Goal: Check status: Check status

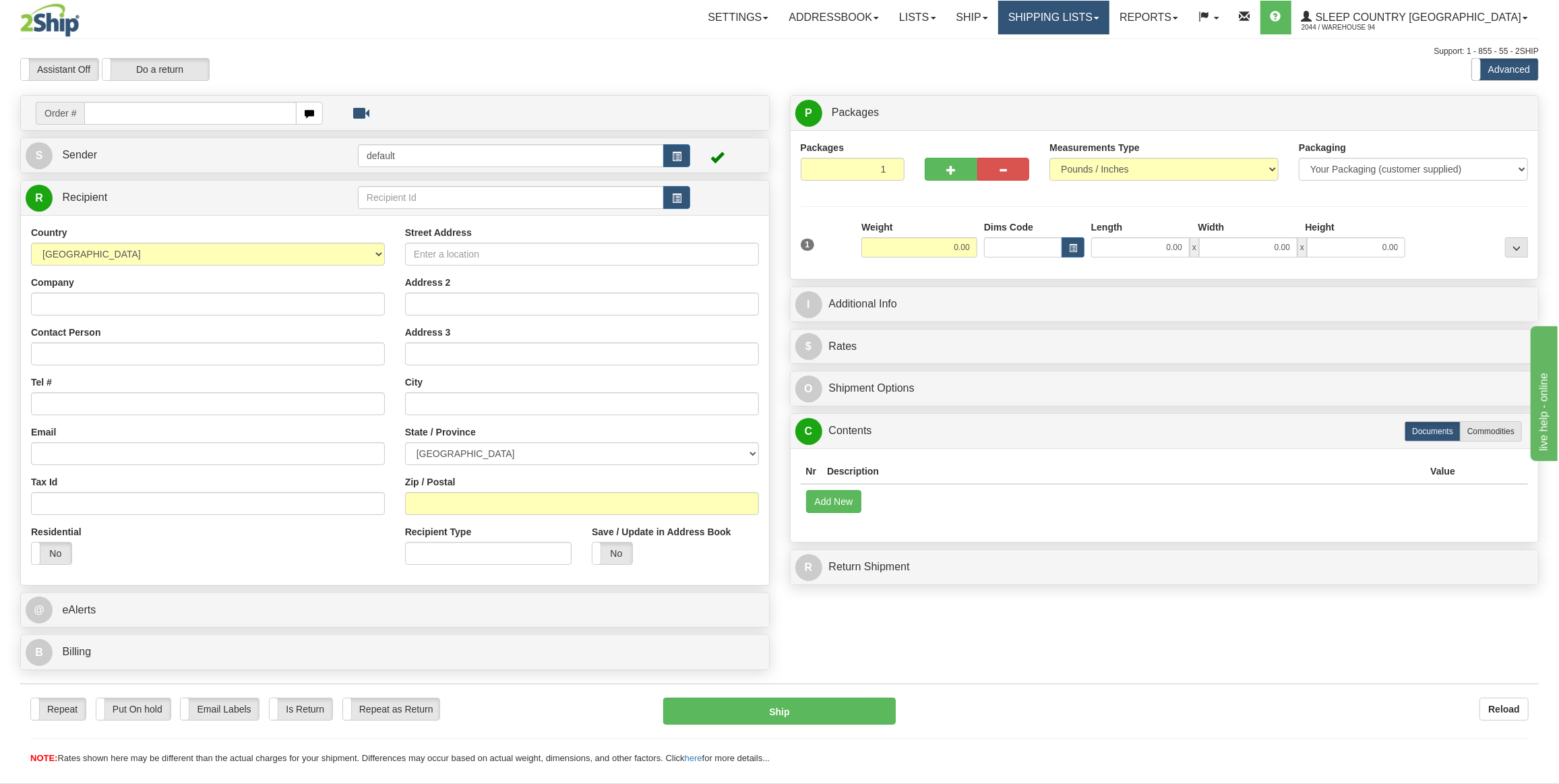
drag, startPoint x: 1108, startPoint y: 3, endPoint x: 1118, endPoint y: 64, distance: 61.8
click at [1108, 4] on link "Shipping lists" at bounding box center [1053, 17] width 111 height 33
click at [1095, 63] on span "Search Shipment History" at bounding box center [1043, 64] width 105 height 11
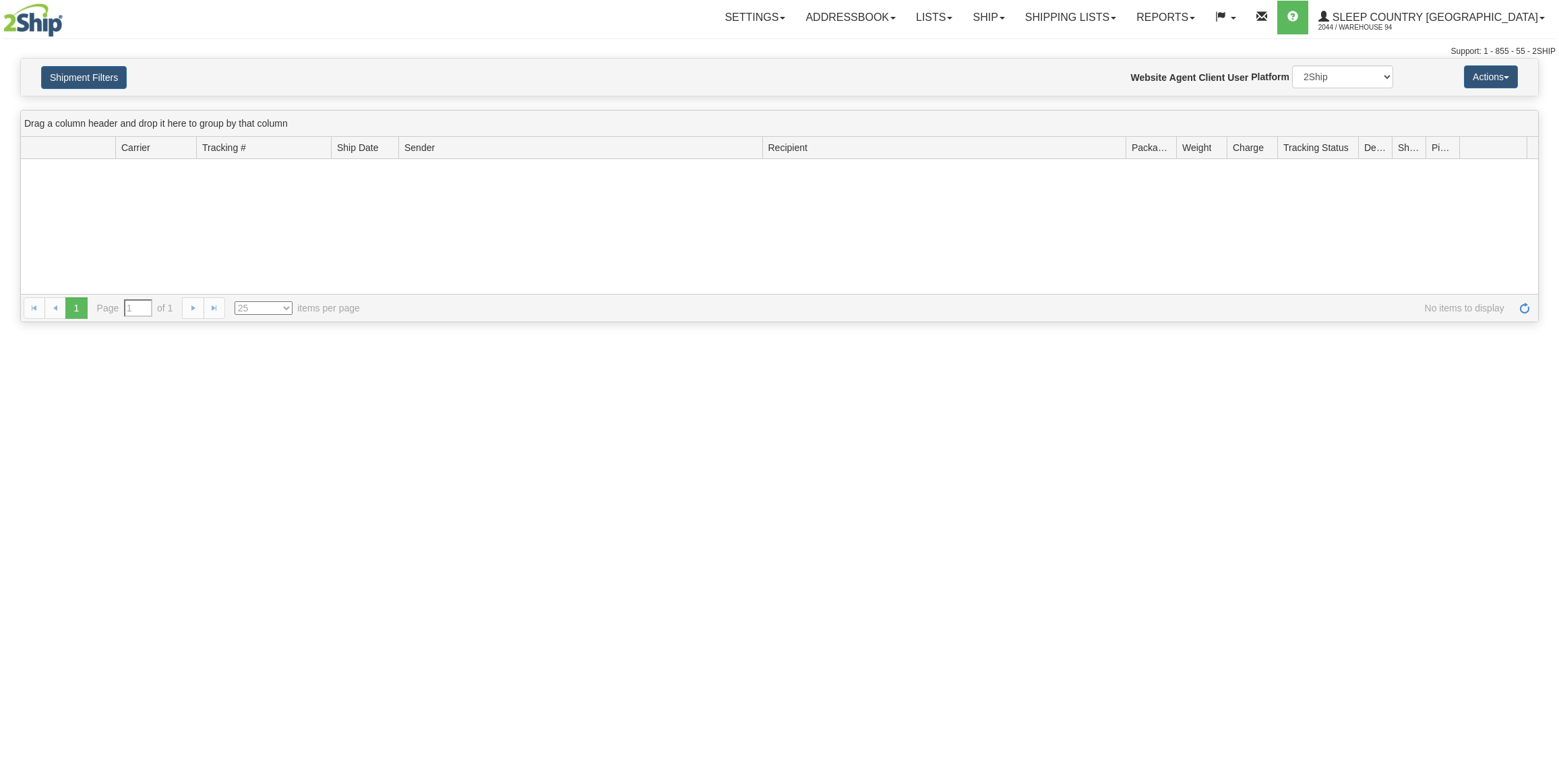
type input "From [DATE] To [DATE]"
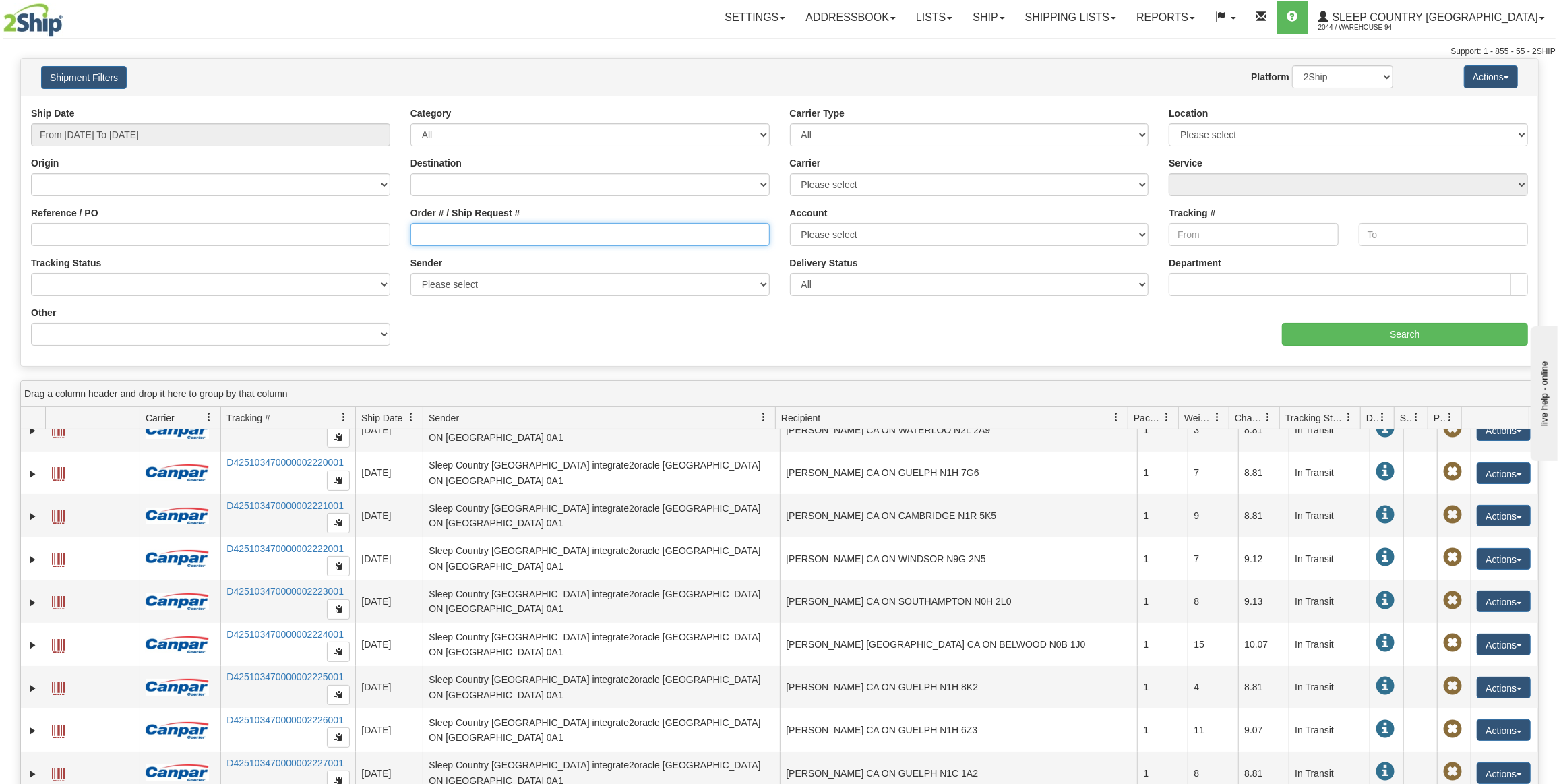
drag, startPoint x: 430, startPoint y: 223, endPoint x: 433, endPoint y: 230, distance: 7.6
click at [431, 230] on input "Order # / Ship Request #" at bounding box center [589, 235] width 359 height 23
paste input "1055129-179314"
click at [438, 230] on input "1055129-179314" at bounding box center [589, 235] width 359 height 23
type input "1055129-179314"
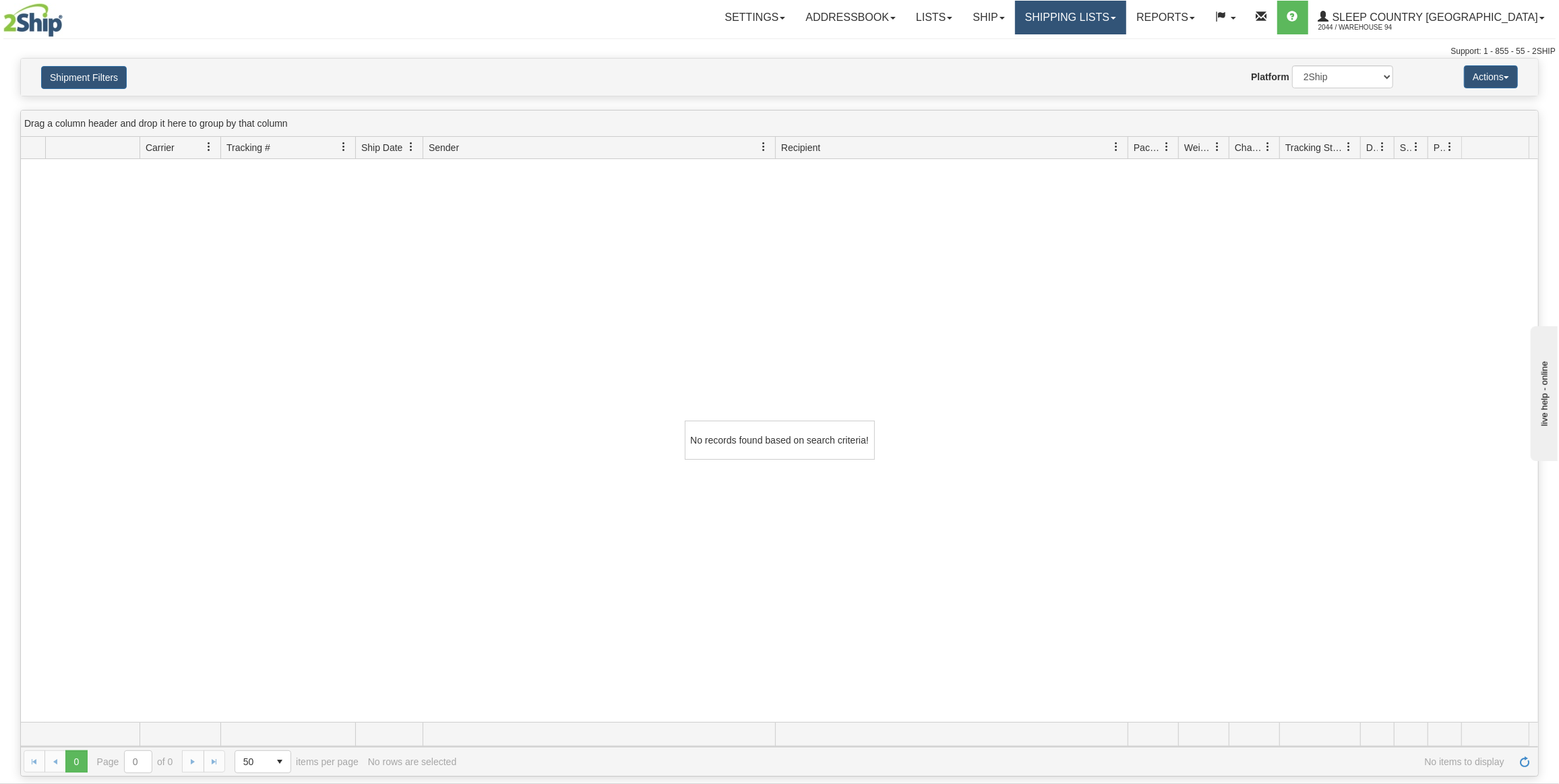
click at [1106, 13] on link "Shipping lists" at bounding box center [1070, 17] width 111 height 33
click at [1087, 42] on span "Current Shipments" at bounding box center [1047, 47] width 79 height 11
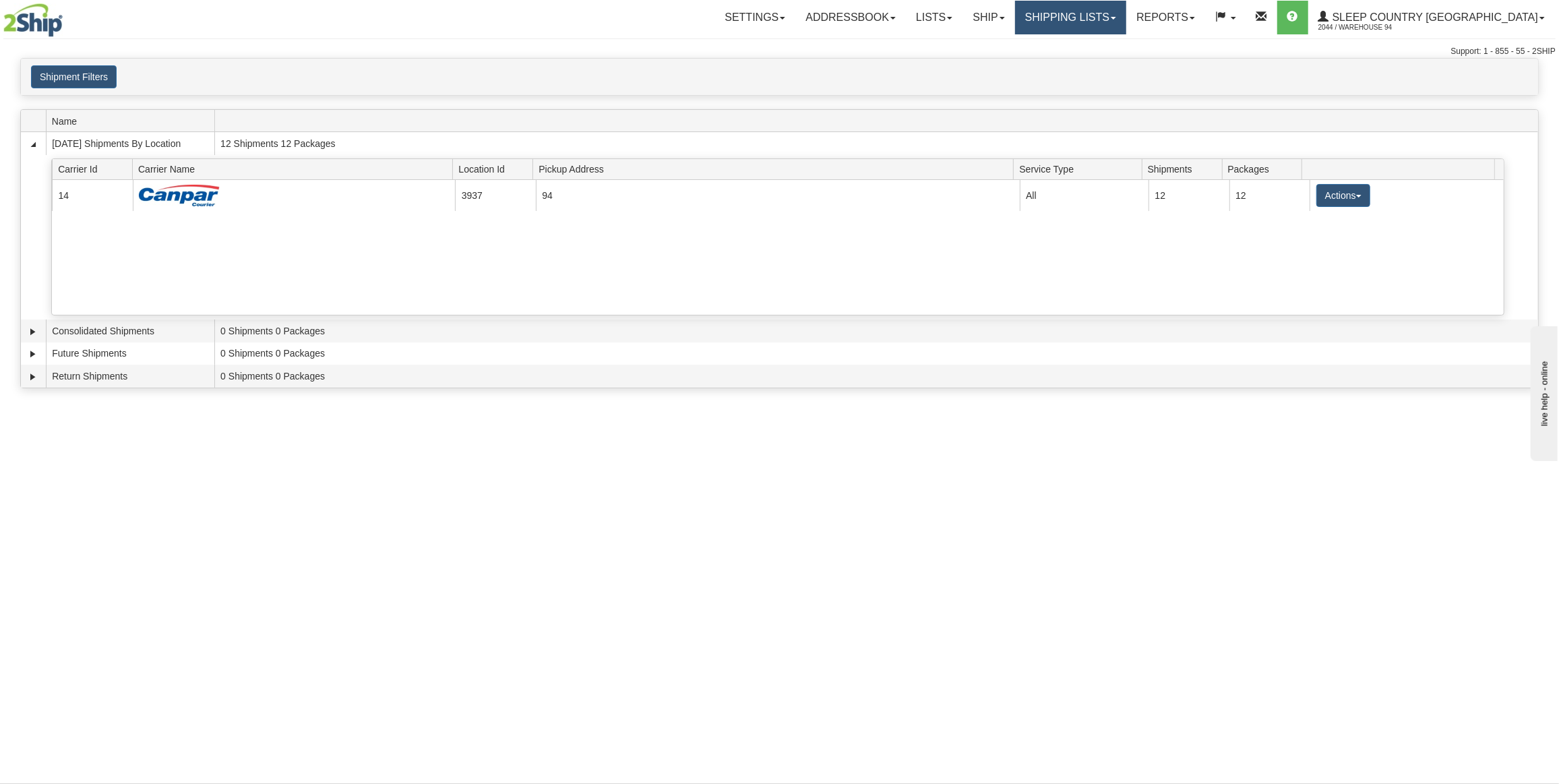
click at [1115, 10] on link "Shipping lists" at bounding box center [1070, 17] width 111 height 33
click at [1112, 60] on span "Search Shipment History" at bounding box center [1059, 64] width 105 height 11
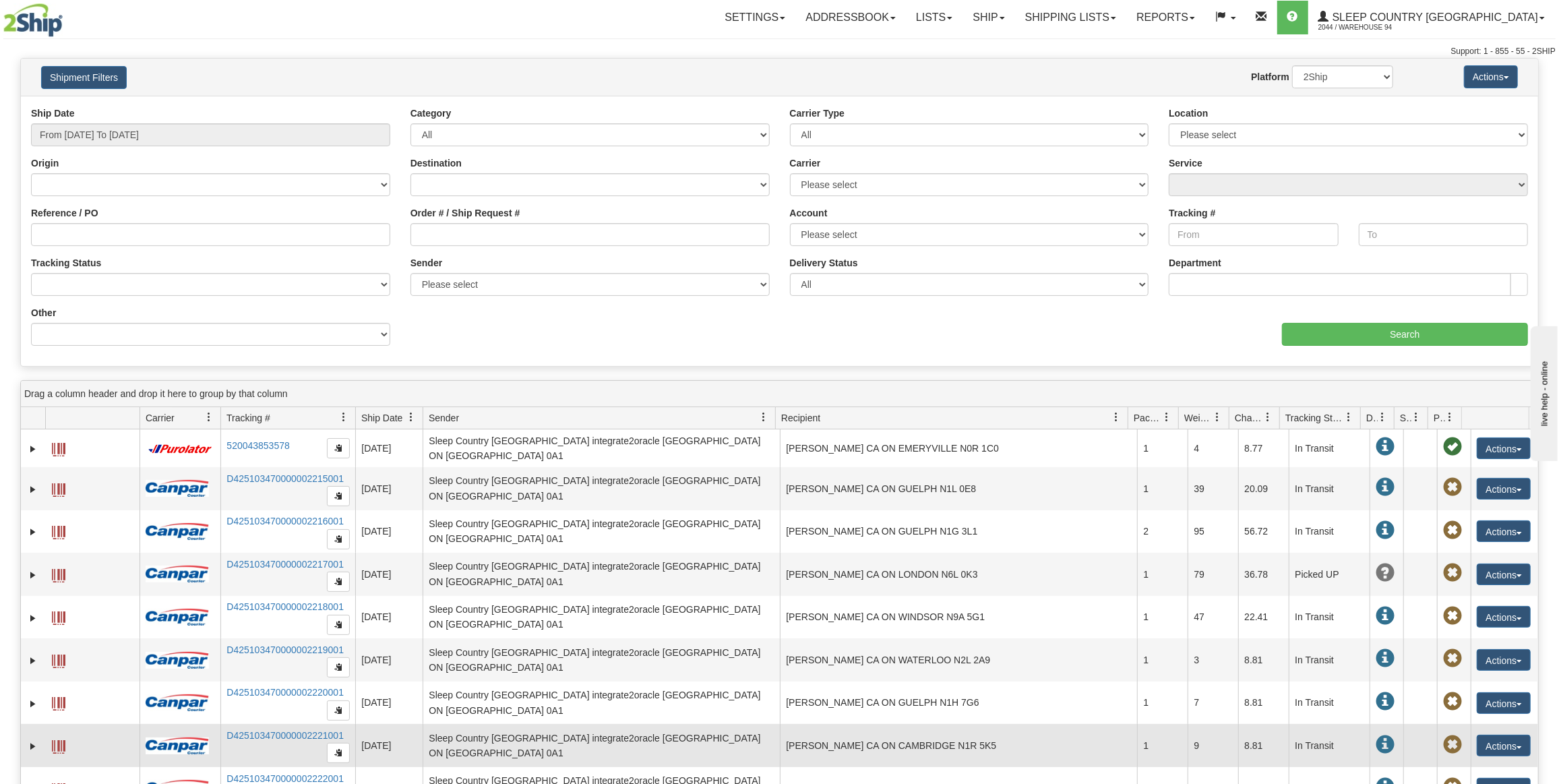
click at [915, 734] on td "ANNE STEVE GOWING CA ON CAMBRIDGE N1R 5K5" at bounding box center [959, 745] width 358 height 43
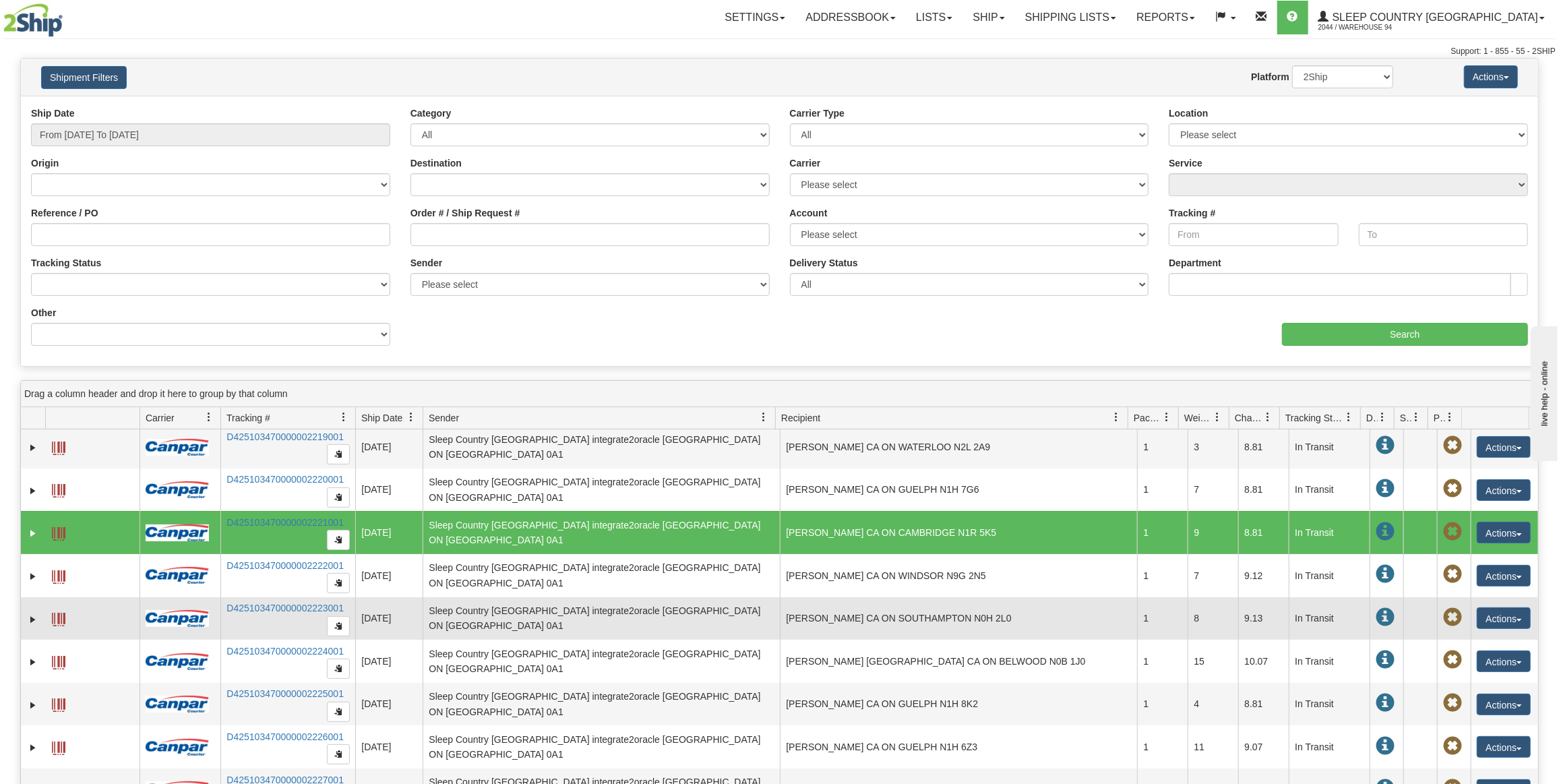
scroll to position [230, 0]
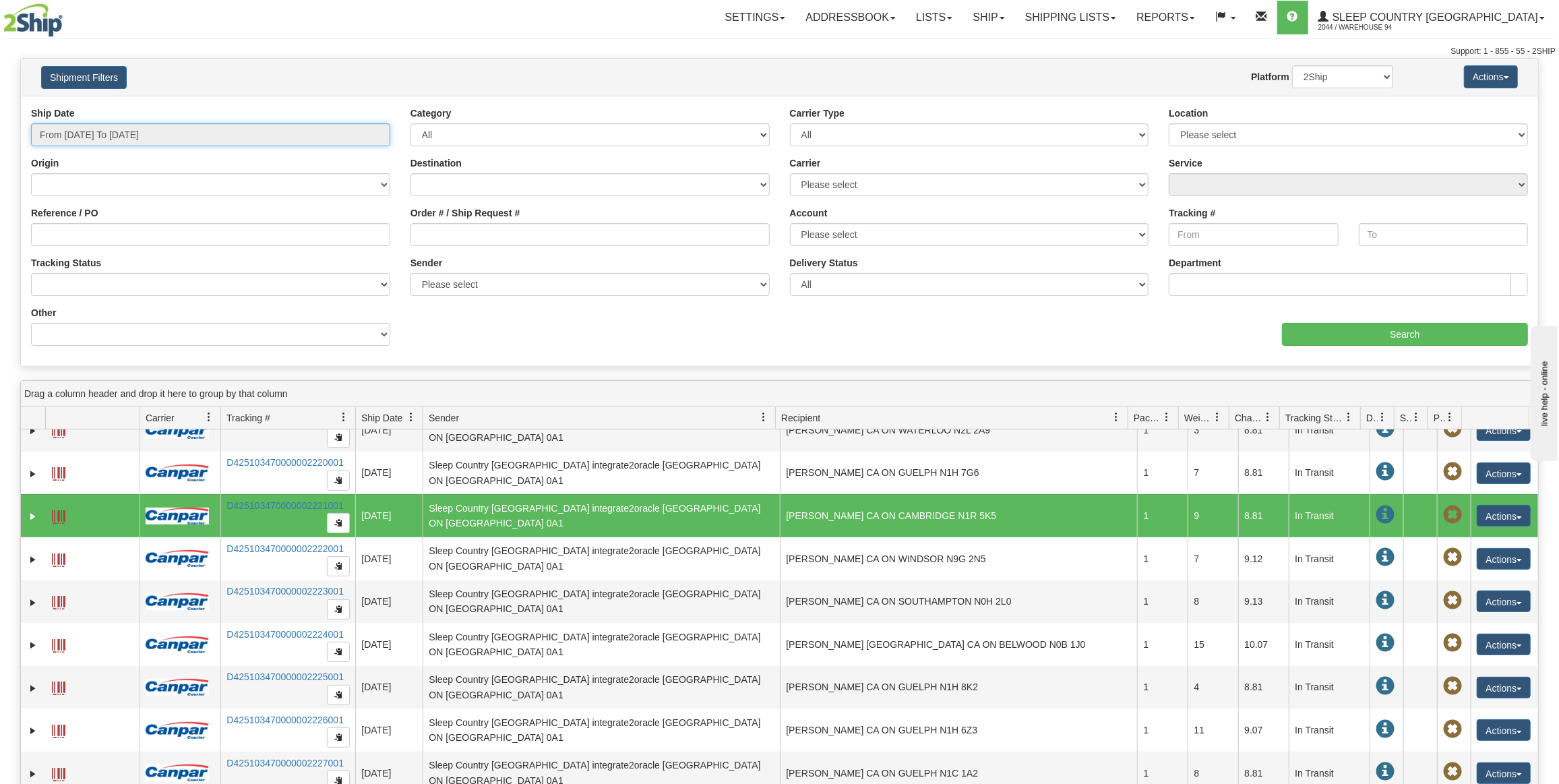
click at [210, 139] on input "From 09/08/2025 To 09/09/2025" at bounding box center [210, 135] width 359 height 23
click at [80, 254] on li "This Month" at bounding box center [91, 253] width 108 height 18
type input "From 09/01/2025 To 09/30/2025"
click at [1412, 329] on input "Search" at bounding box center [1405, 334] width 246 height 23
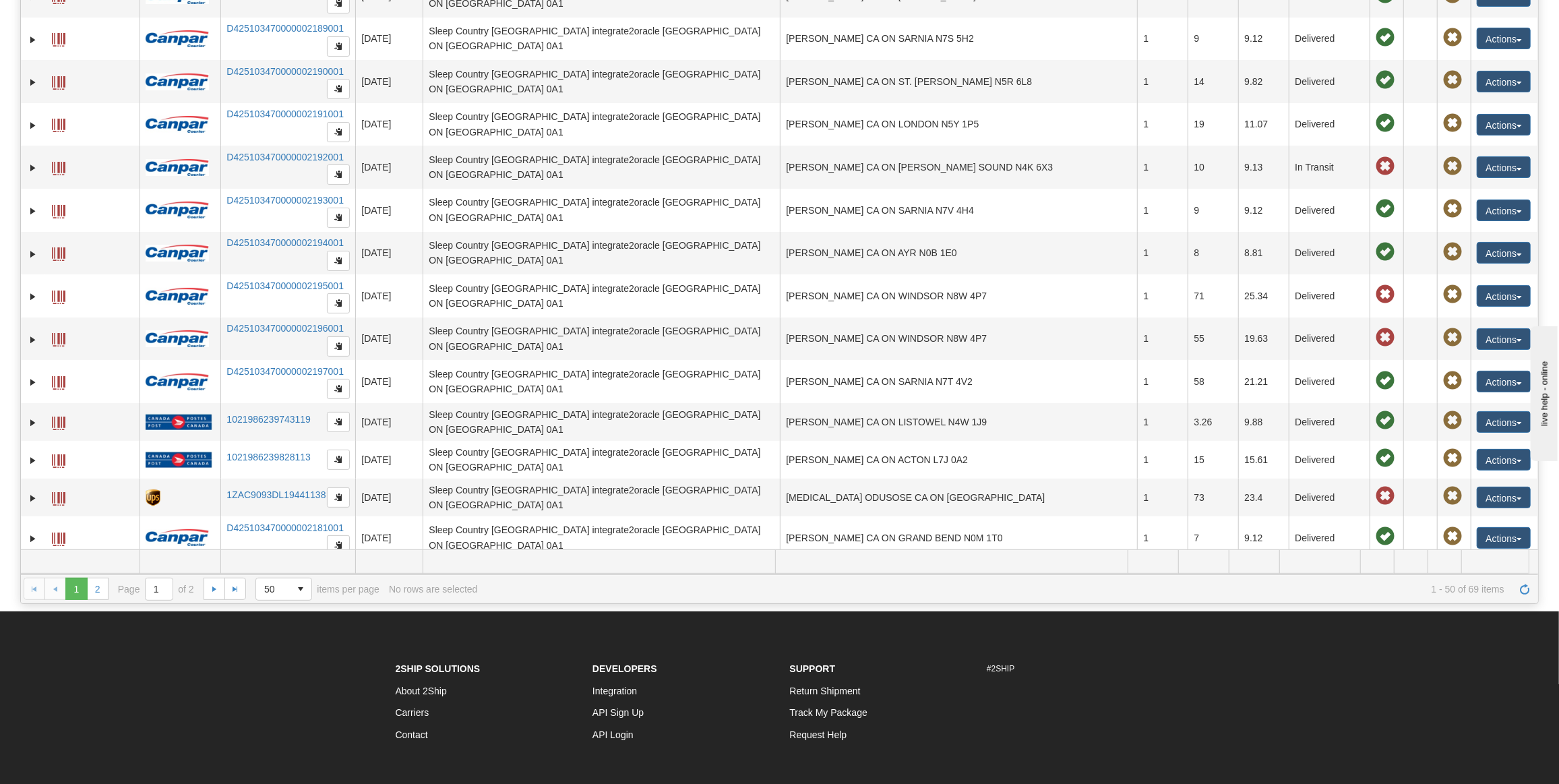
scroll to position [183, 0]
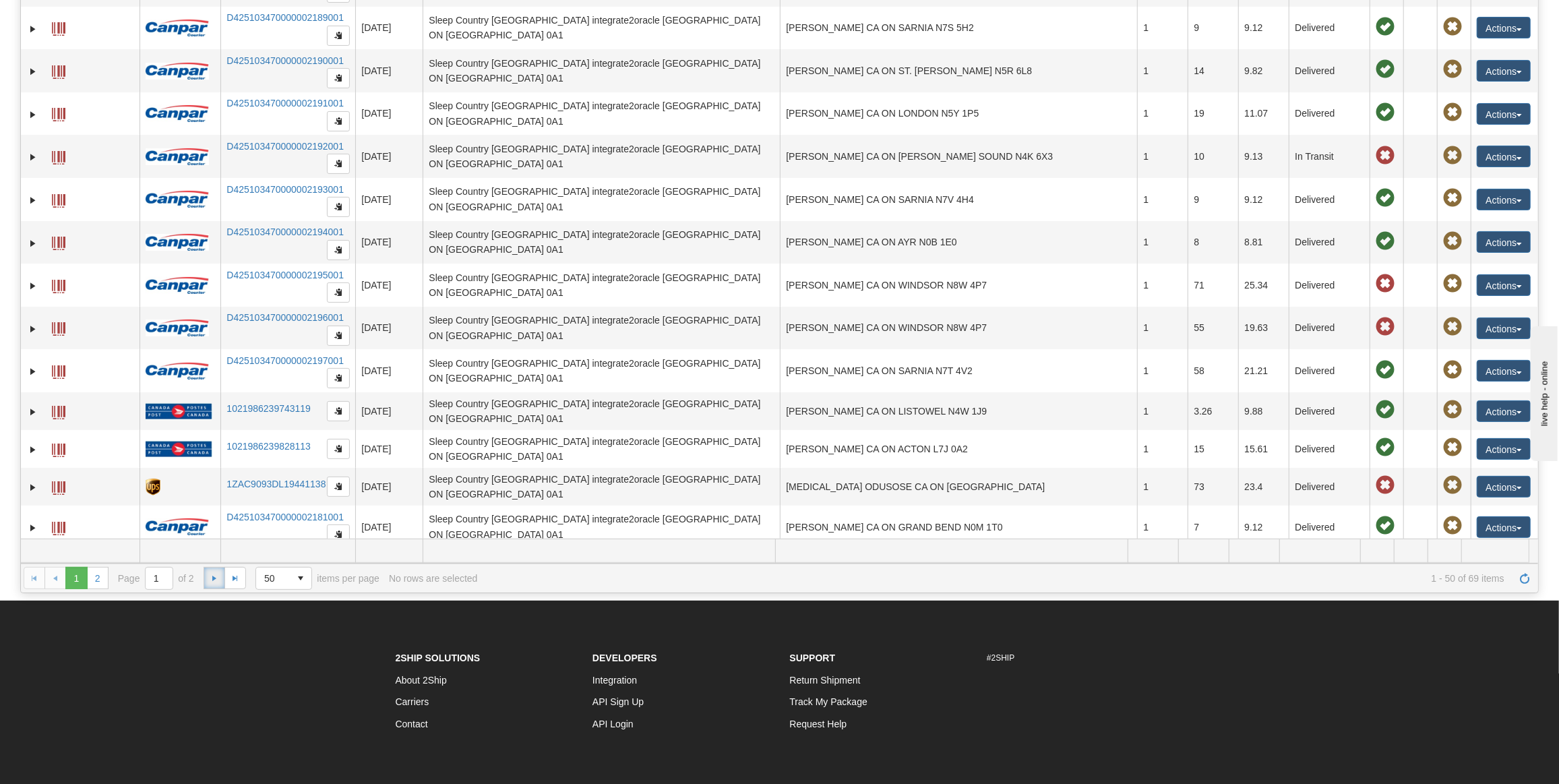
click at [209, 575] on span "Go to the next page" at bounding box center [214, 579] width 11 height 11
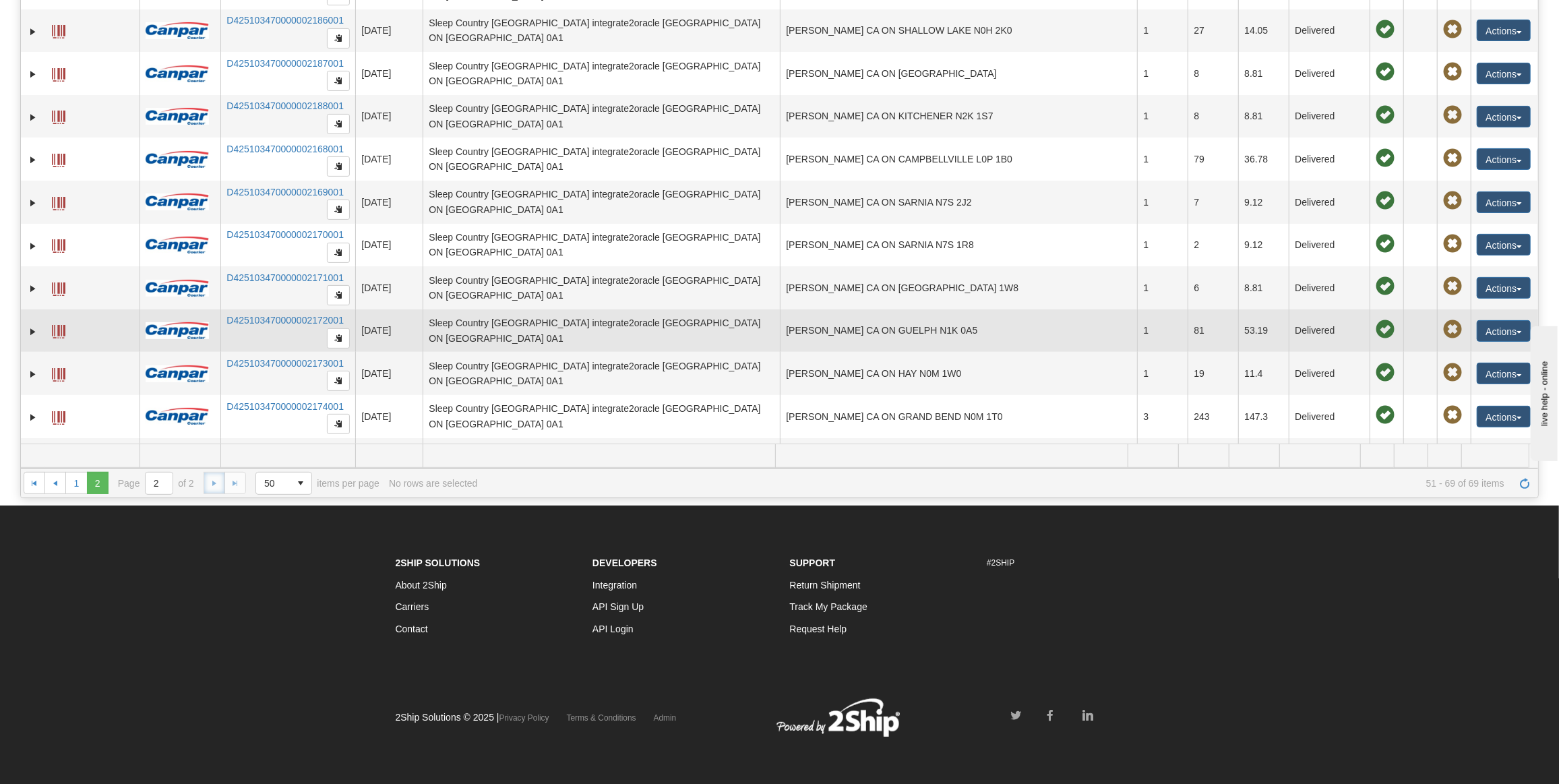
scroll to position [240, 0]
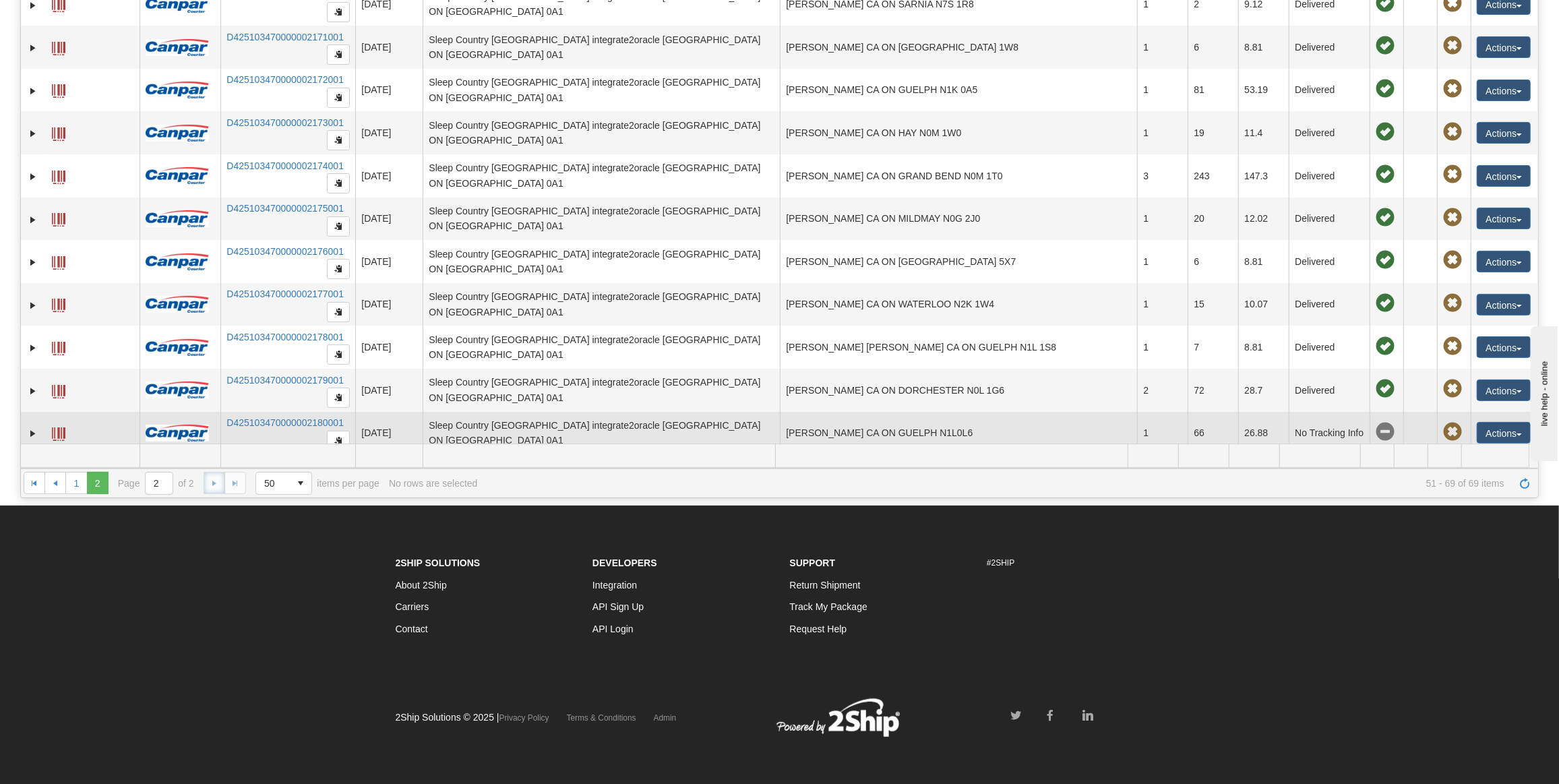
click at [885, 427] on td "RILEY KAUTZMAN CA ON GUELPH N1L0L6" at bounding box center [959, 433] width 358 height 43
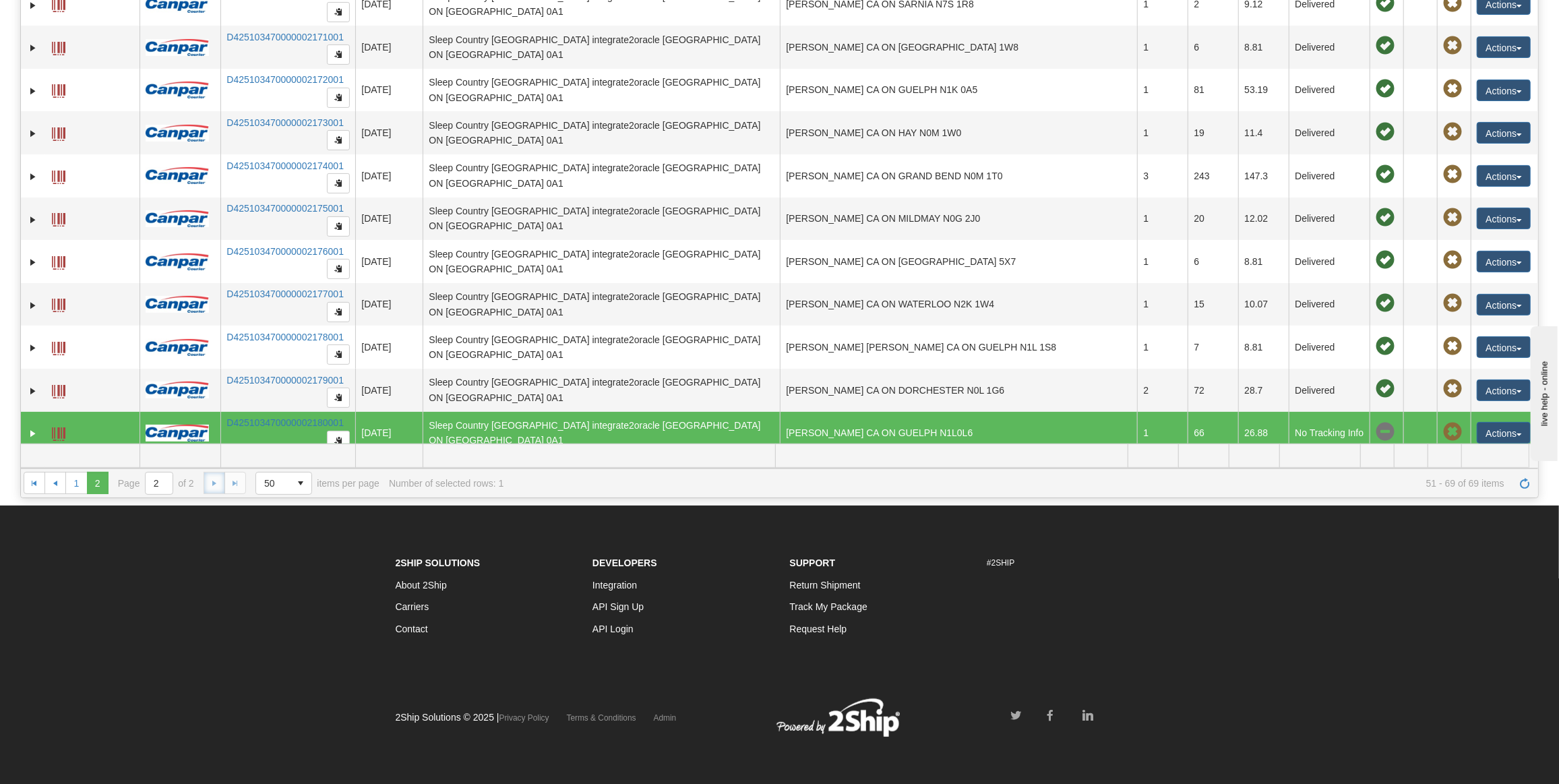
click at [67, 416] on td at bounding box center [92, 433] width 95 height 43
click at [56, 427] on span at bounding box center [58, 433] width 13 height 13
click at [29, 427] on link "Expand" at bounding box center [33, 433] width 13 height 13
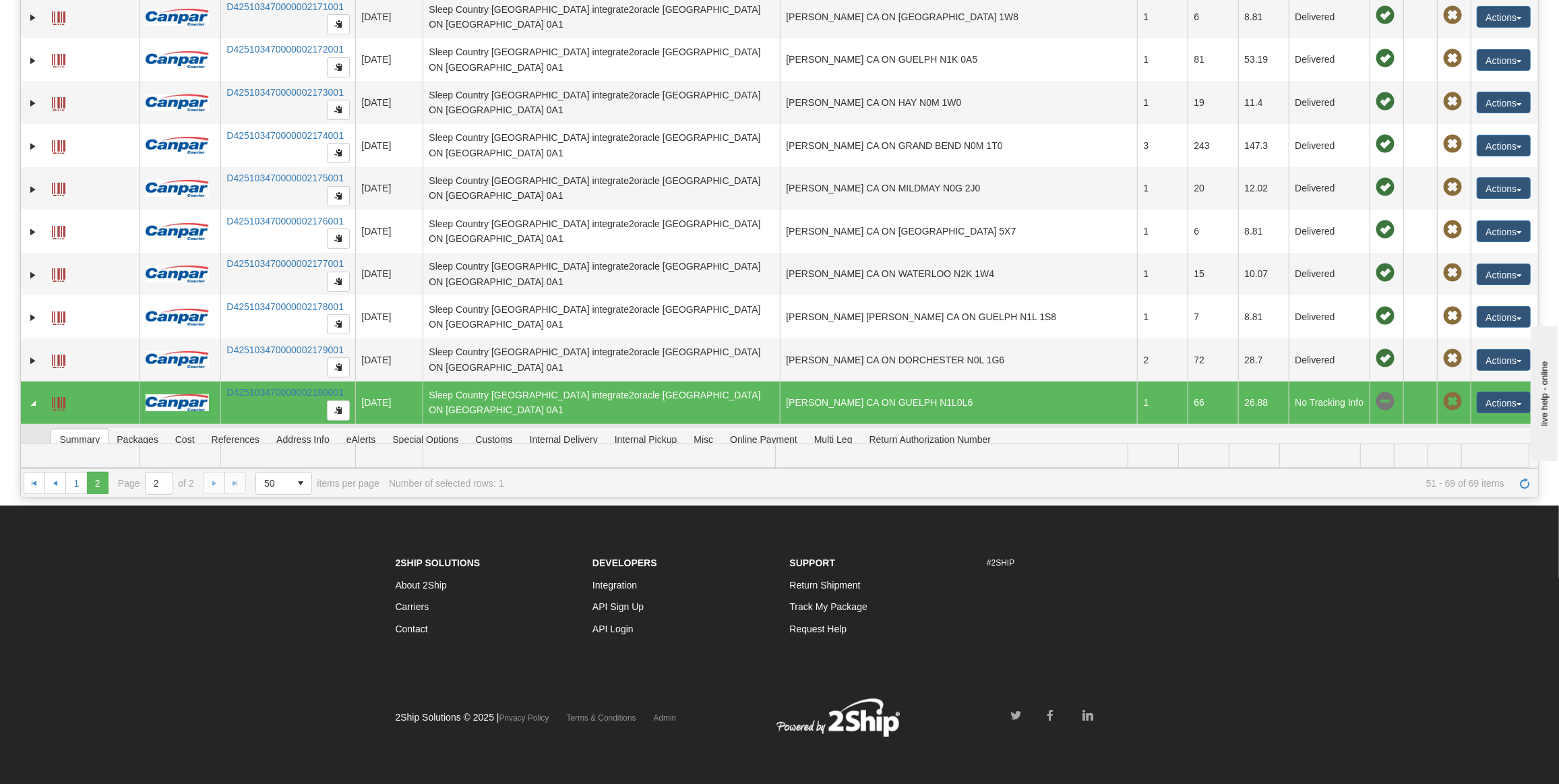
click at [1291, 451] on div "× Attached Images Close Label 09/02/2025 12:26:02 PM Master Tracking #: D425103…" at bounding box center [791, 518] width 1481 height 135
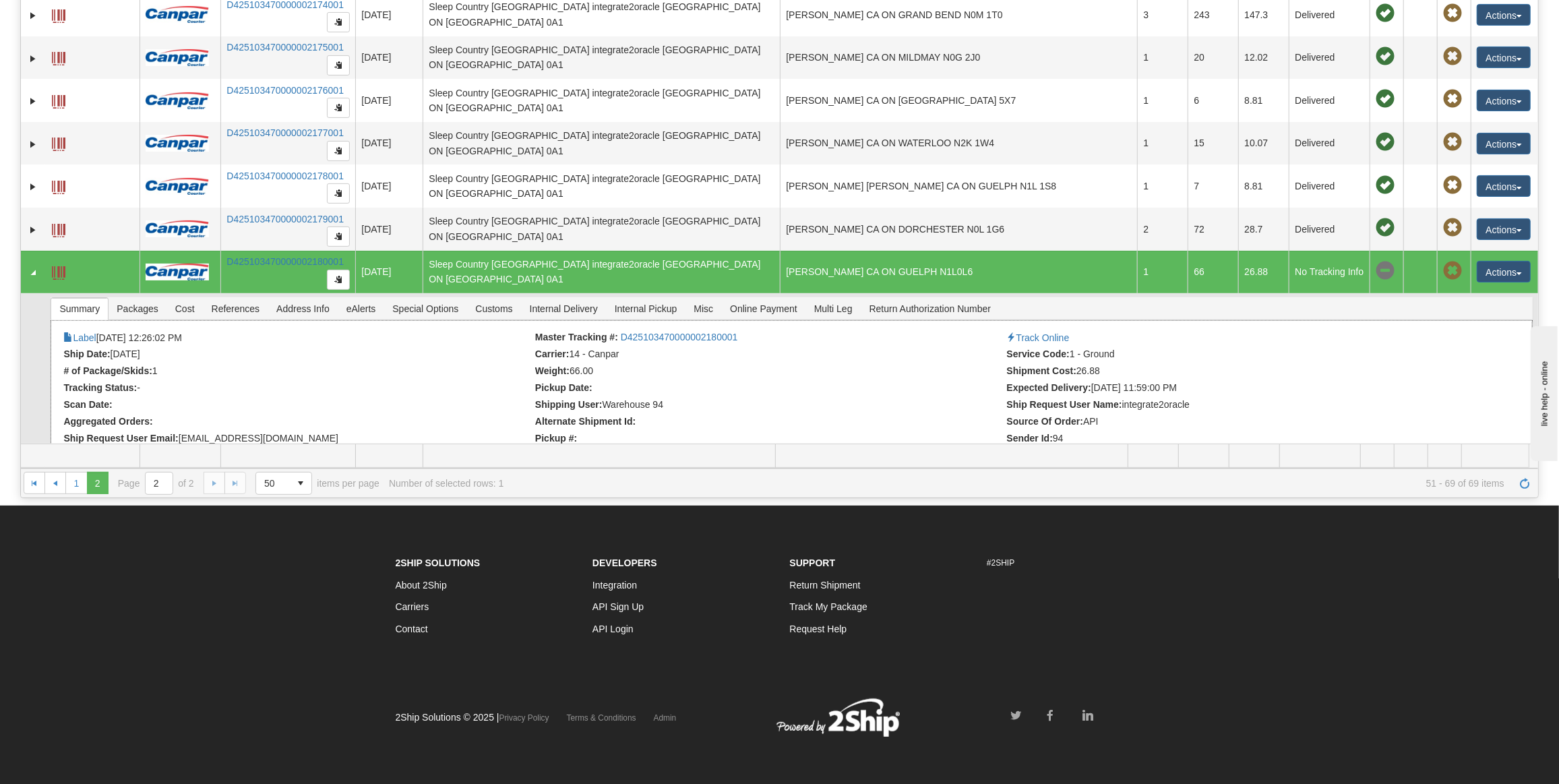
scroll to position [405, 0]
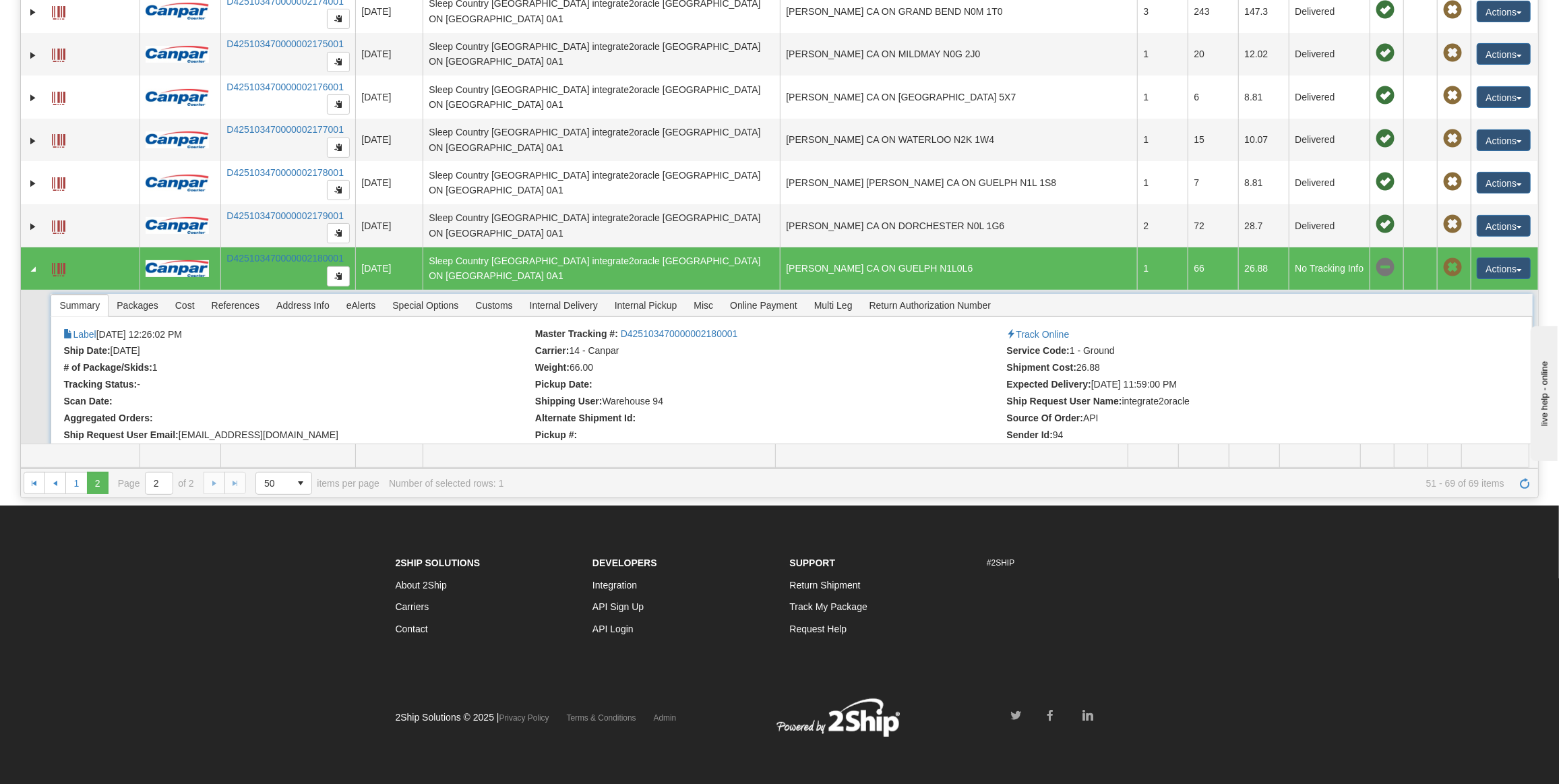
click at [1155, 294] on div "Summary Packages Cost References Address Info eAlerts Special Options Customs C…" at bounding box center [791, 306] width 1481 height 23
drag, startPoint x: 865, startPoint y: 255, endPoint x: 790, endPoint y: 250, distance: 75.2
click at [792, 254] on td "RILEY KAUTZMAN CA ON GUELPH N1L0L6" at bounding box center [959, 269] width 358 height 43
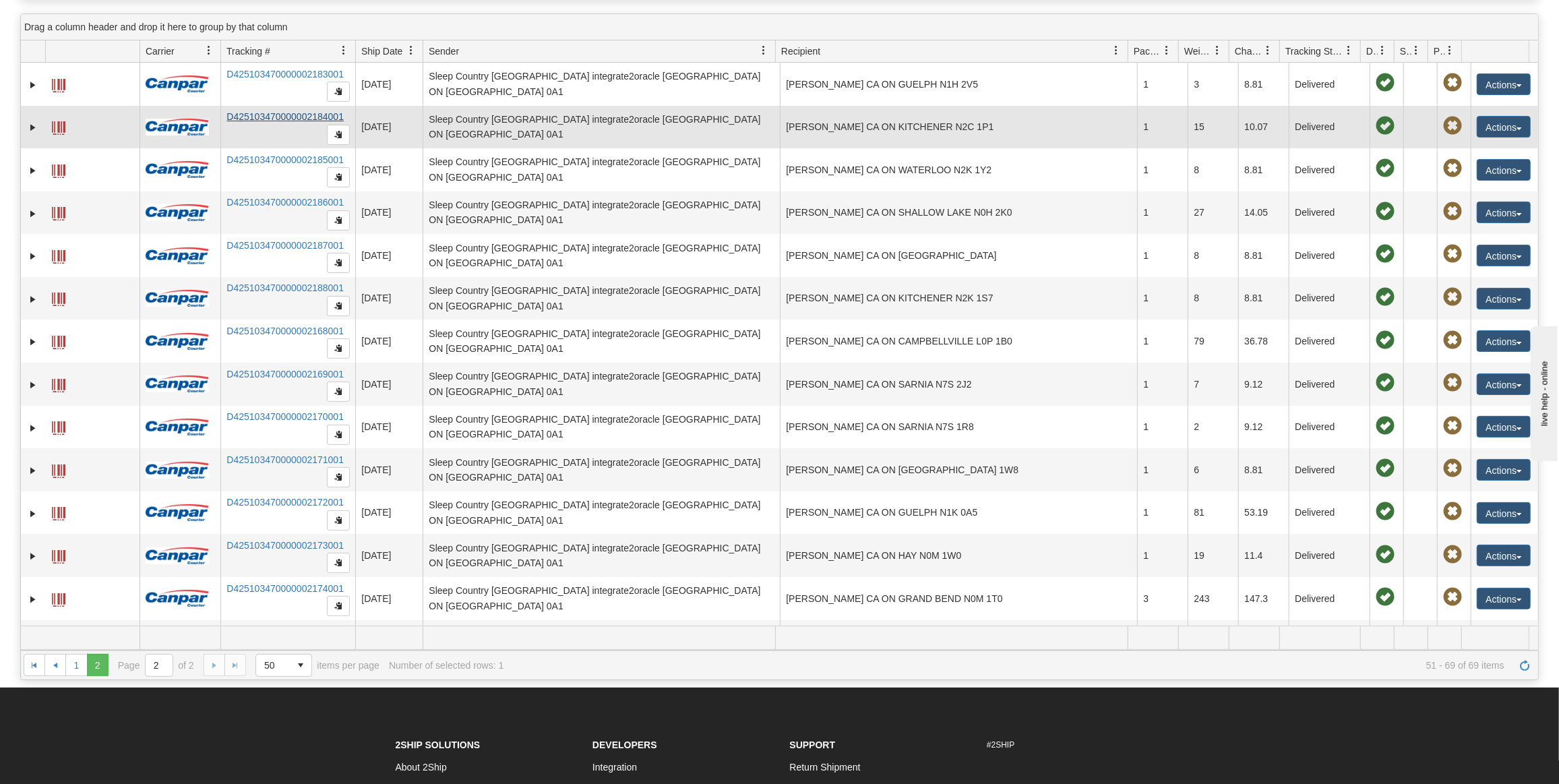
scroll to position [0, 0]
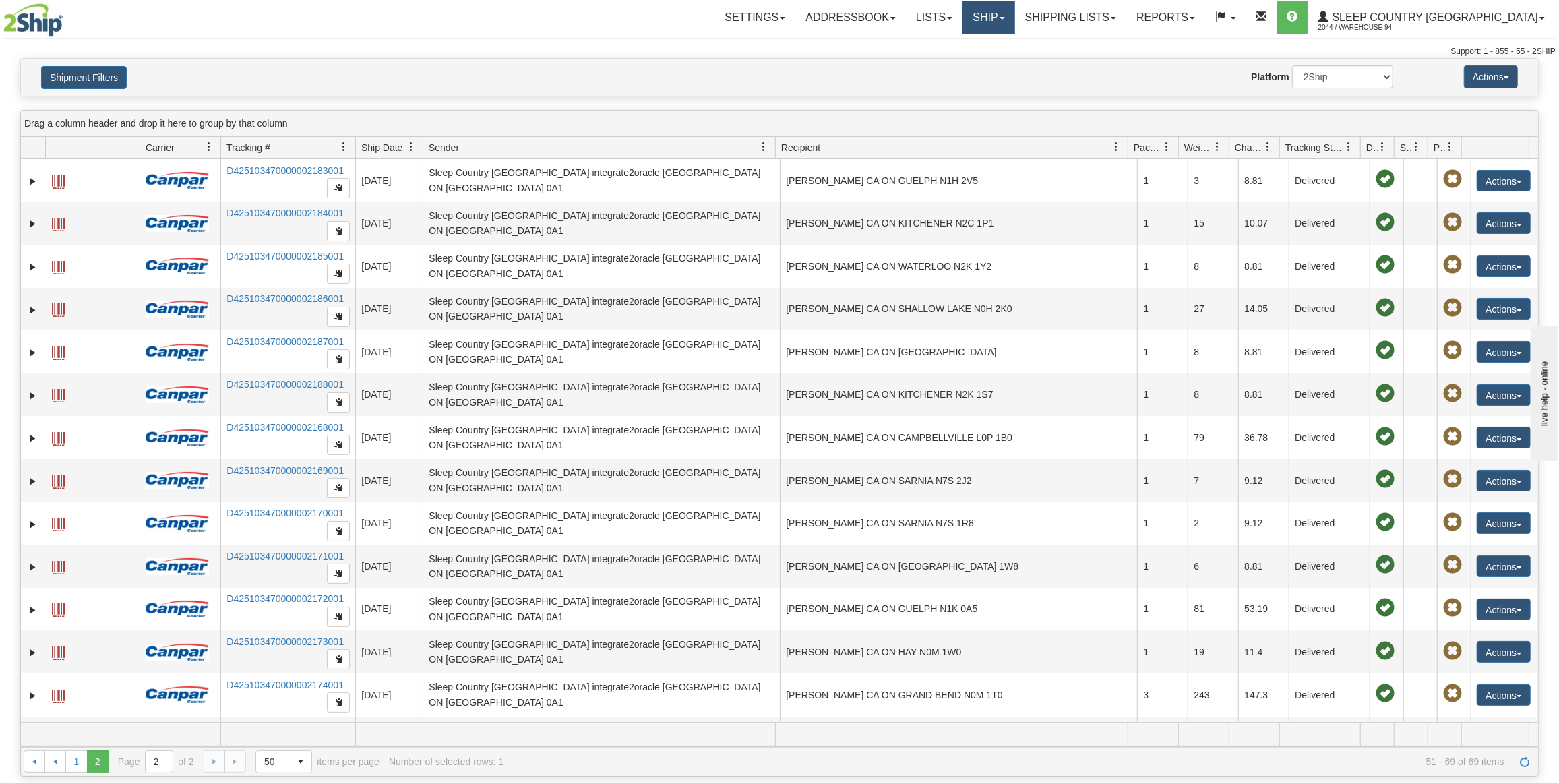
click at [1015, 22] on link "Ship" at bounding box center [988, 17] width 52 height 33
click at [1127, 43] on div "Toggle navigation Settings Shipping Preferences Fields Preferences New" at bounding box center [780, 29] width 1559 height 58
